Goal: Transaction & Acquisition: Register for event/course

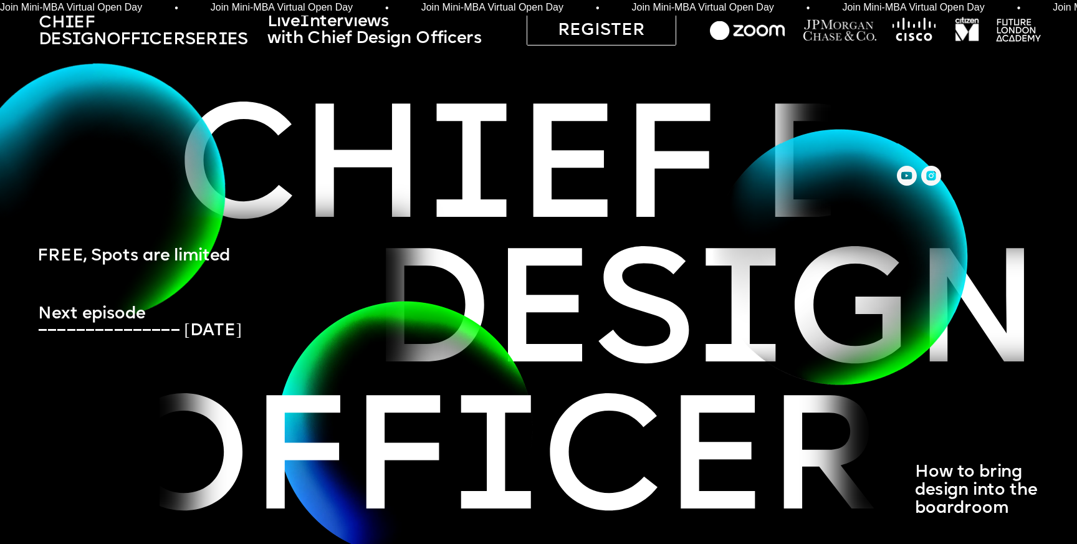
drag, startPoint x: 73, startPoint y: 343, endPoint x: 67, endPoint y: 300, distance: 43.4
click at [67, 300] on img at bounding box center [96, 191] width 359 height 359
click at [92, 262] on span "FREE, Spots are limited" at bounding box center [133, 256] width 193 height 17
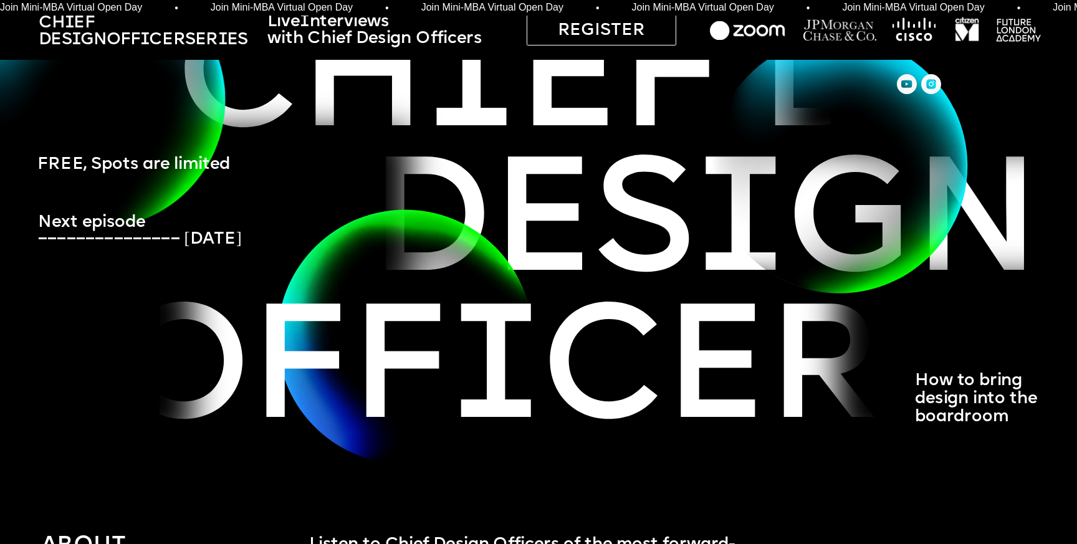
scroll to position [142, 0]
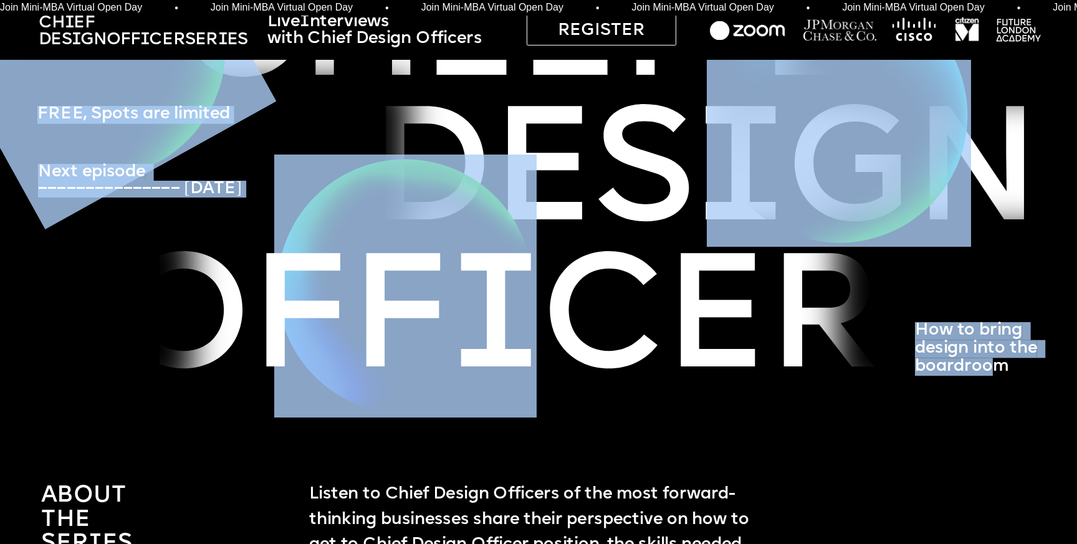
drag, startPoint x: 997, startPoint y: 361, endPoint x: 947, endPoint y: 298, distance: 80.3
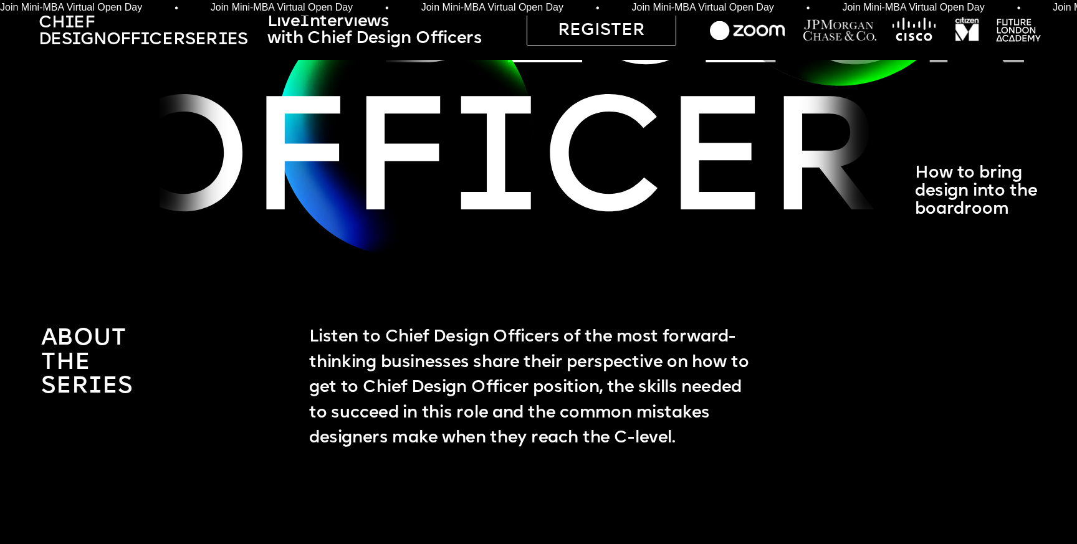
scroll to position [341, 0]
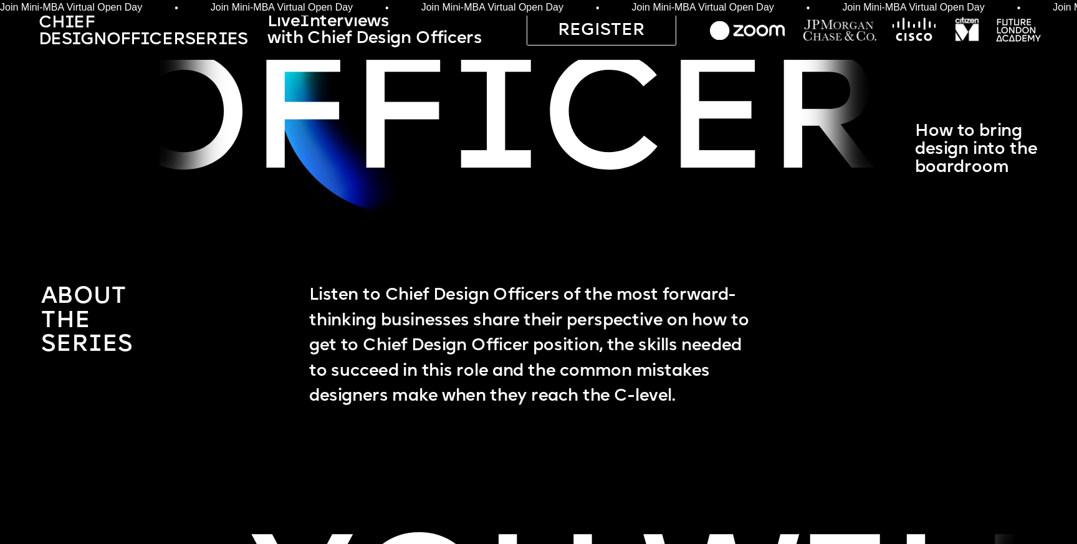
drag, startPoint x: 307, startPoint y: 296, endPoint x: 721, endPoint y: 401, distance: 427.9
click at [721, 401] on p "Listen to Chief Design Officers of the most forward-thinking businesses share t…" at bounding box center [532, 346] width 447 height 126
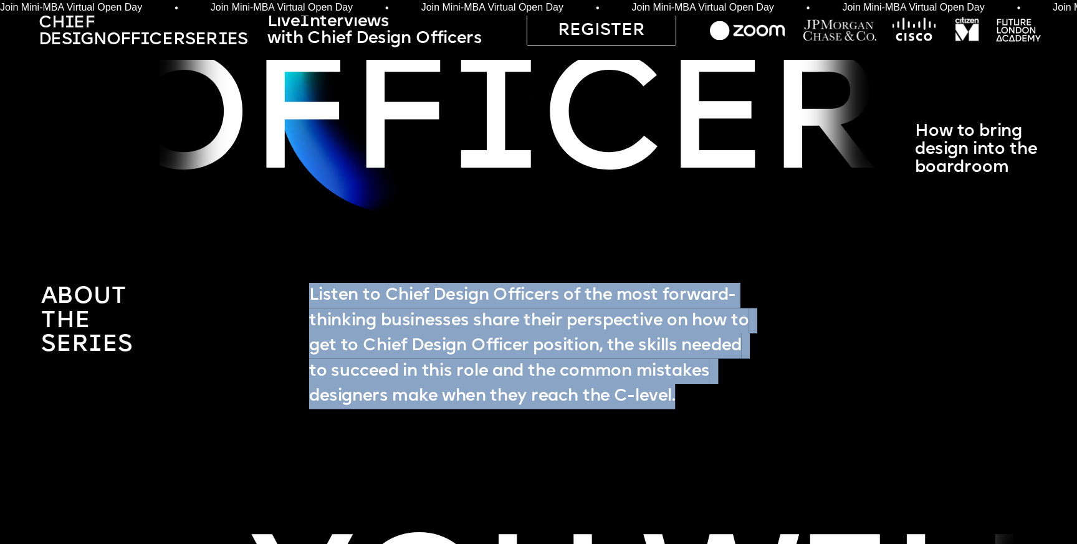
drag, startPoint x: 721, startPoint y: 401, endPoint x: 362, endPoint y: 260, distance: 385.8
drag, startPoint x: 362, startPoint y: 260, endPoint x: 677, endPoint y: 393, distance: 342.0
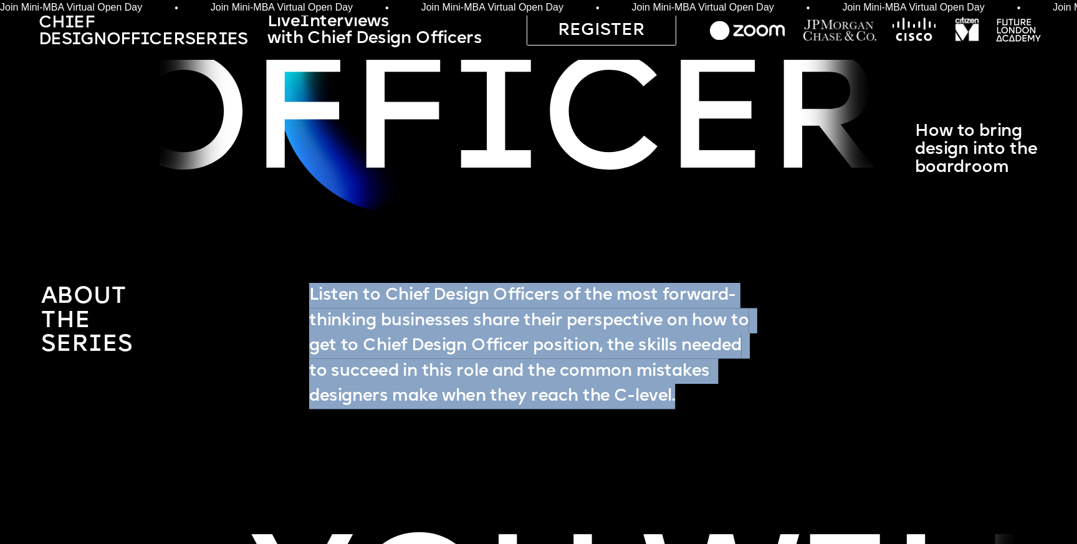
click at [677, 393] on span "Listen to Chief Design Officers of the most forward-thinking businesses share t…" at bounding box center [531, 346] width 444 height 118
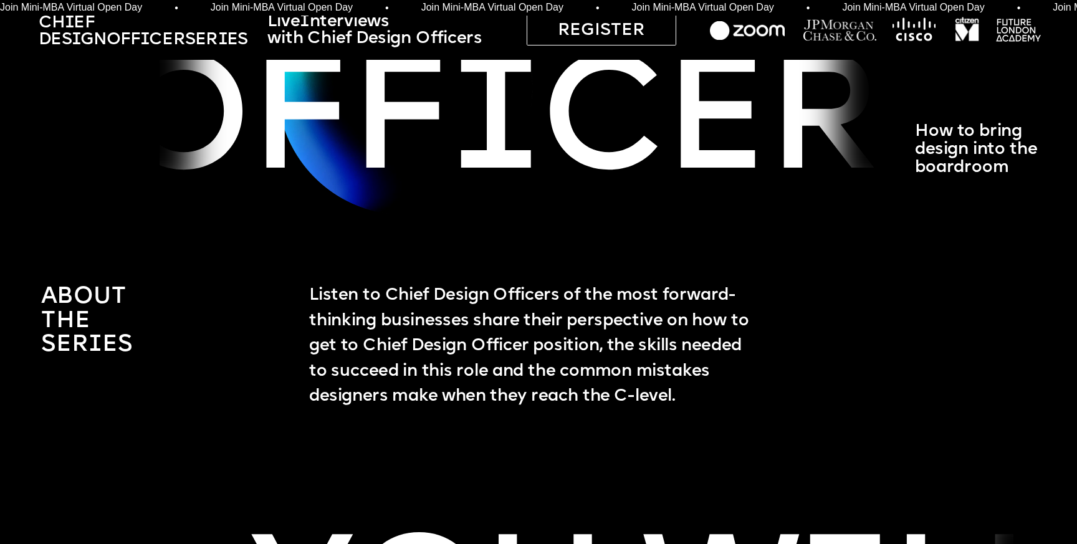
drag, startPoint x: 697, startPoint y: 401, endPoint x: 333, endPoint y: 254, distance: 392.4
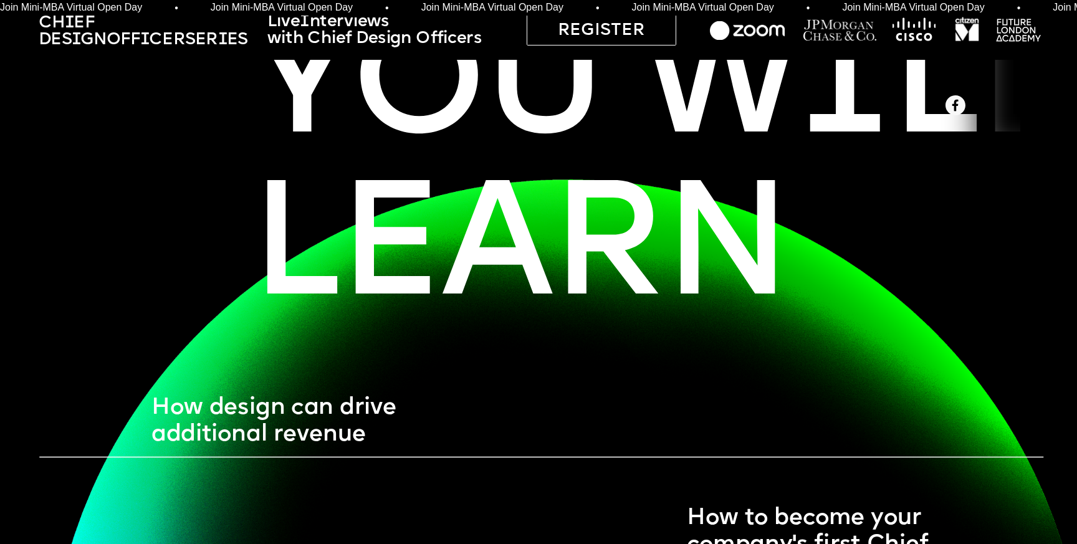
scroll to position [858, 0]
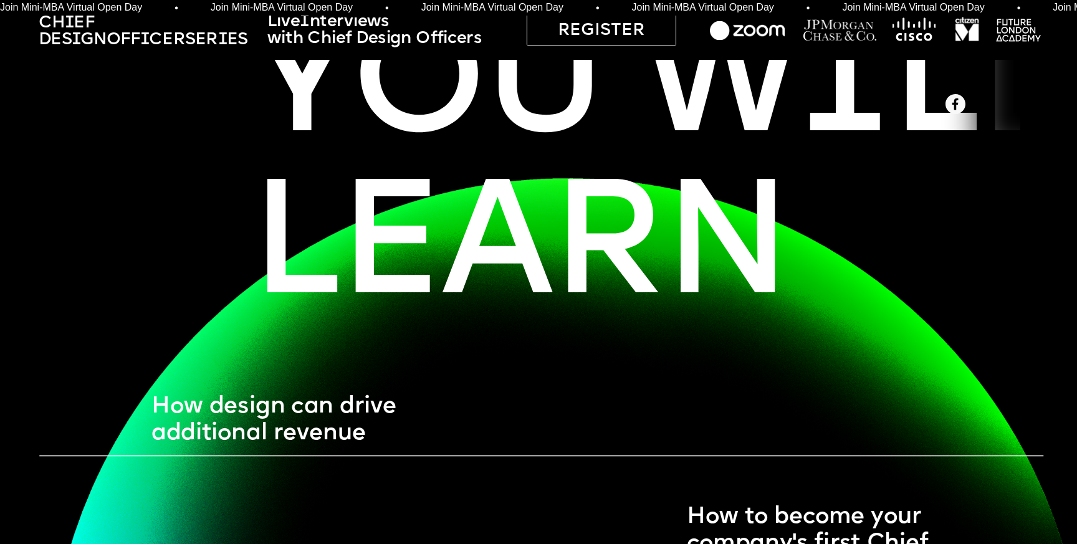
drag, startPoint x: 920, startPoint y: 97, endPoint x: 839, endPoint y: 113, distance: 83.1
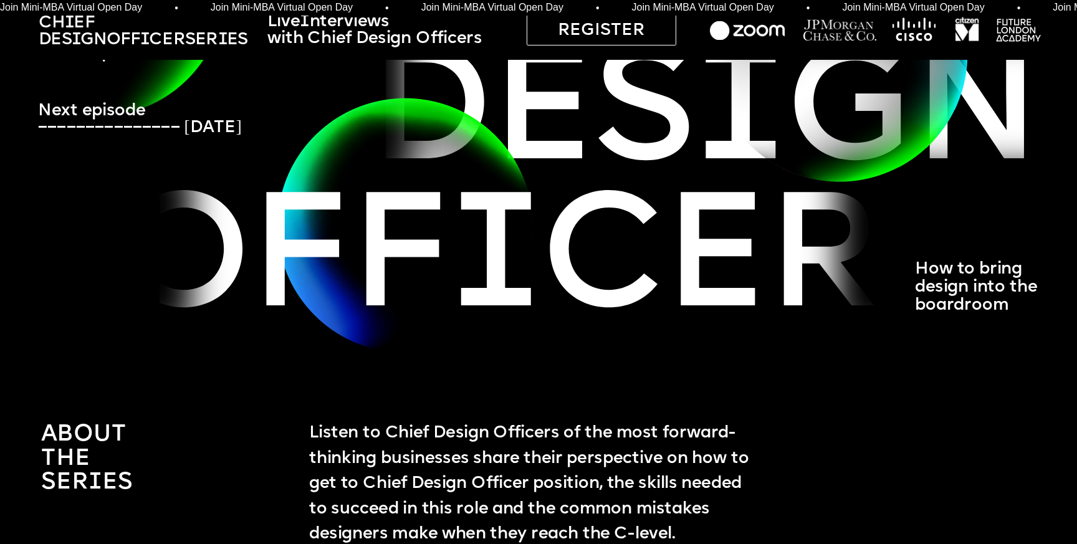
scroll to position [0, 0]
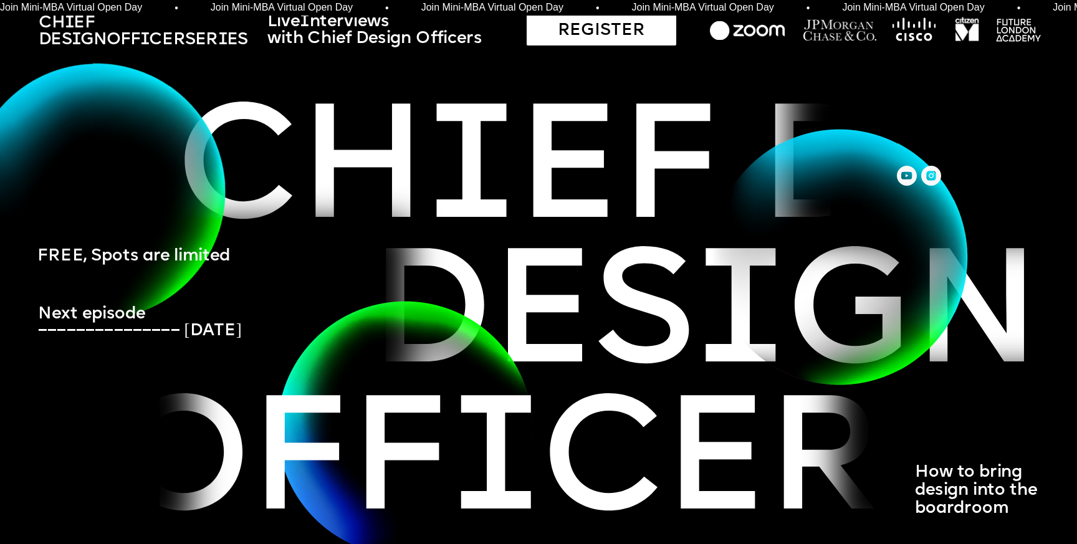
click at [572, 36] on div "REGISTER" at bounding box center [601, 30] width 150 height 32
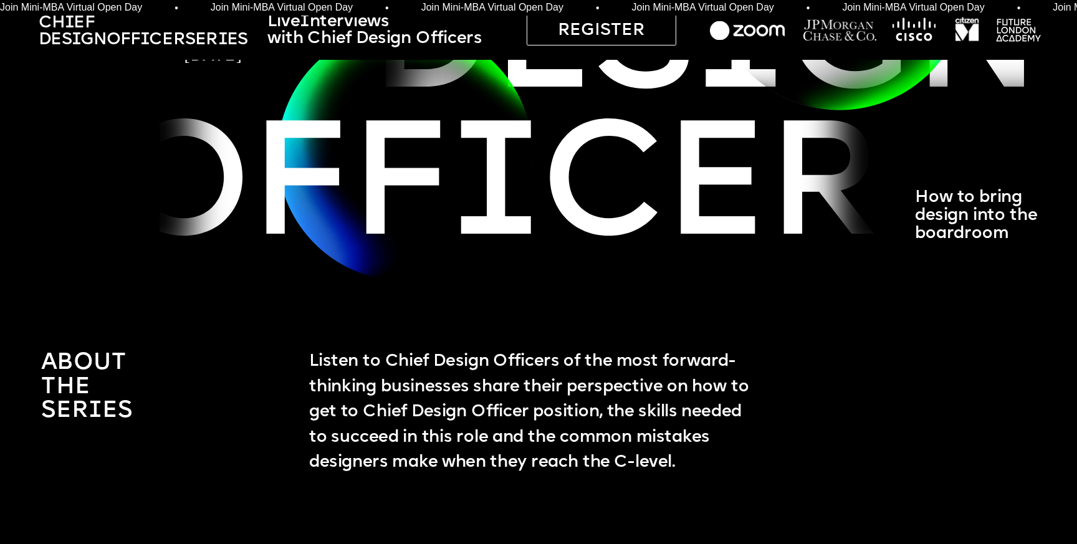
scroll to position [280, 0]
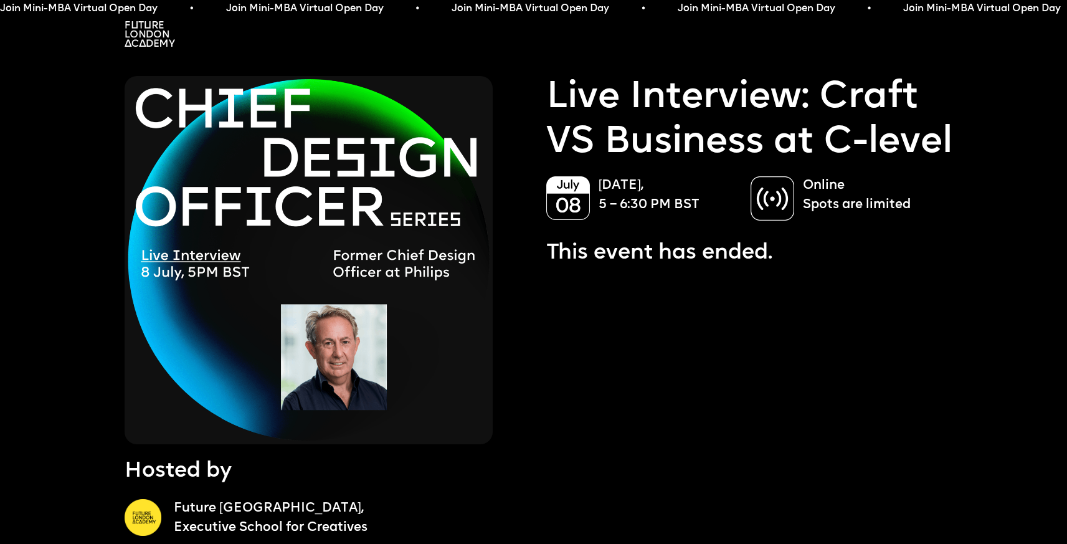
click at [764, 221] on img at bounding box center [773, 198] width 44 height 44
click at [656, 269] on p "This event has ended." at bounding box center [659, 254] width 226 height 30
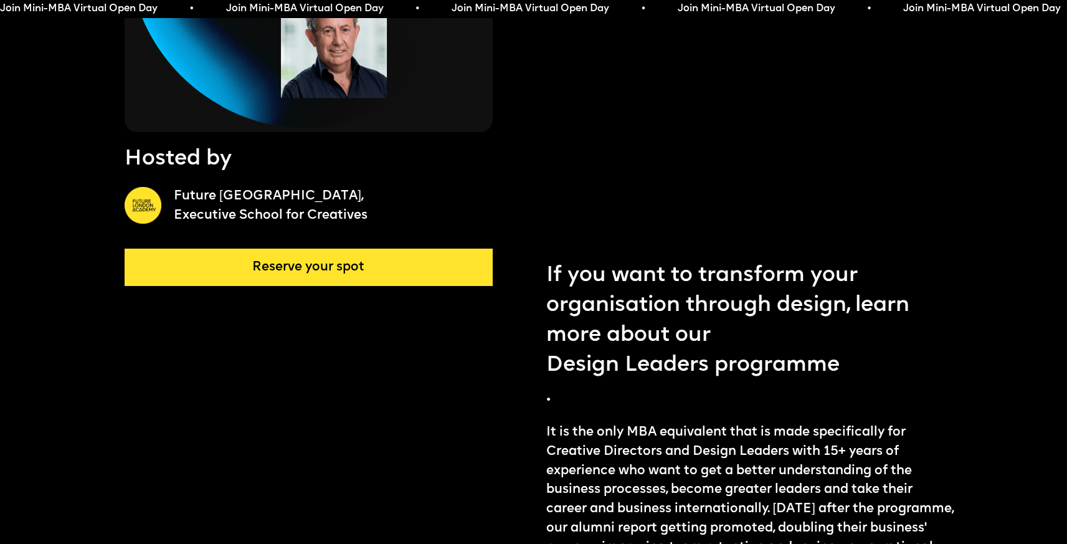
scroll to position [316, 0]
